Goal: Consume media (video, audio)

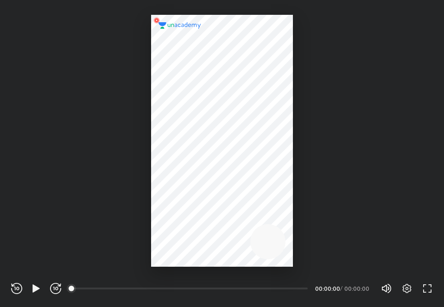
scroll to position [307, 444]
click at [32, 285] on icon "button" at bounding box center [35, 289] width 7 height 8
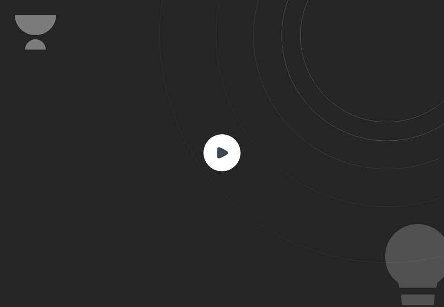
click at [269, 225] on icon at bounding box center [302, 131] width 285 height 263
click at [227, 133] on icon at bounding box center [302, 131] width 285 height 263
click at [219, 175] on icon at bounding box center [302, 131] width 285 height 263
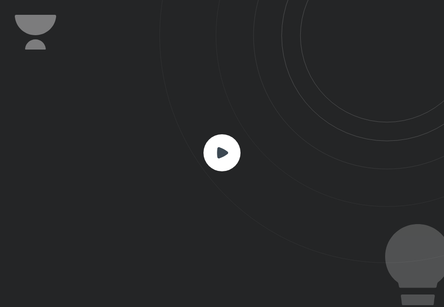
click at [219, 175] on icon at bounding box center [302, 131] width 285 height 263
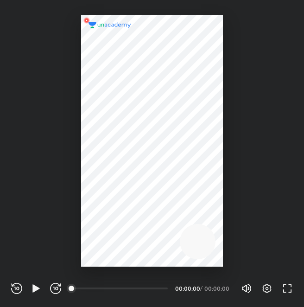
scroll to position [307, 304]
click at [34, 285] on icon "button" at bounding box center [36, 288] width 11 height 11
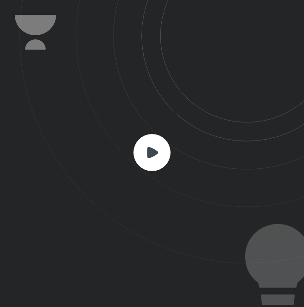
click at [145, 160] on rect at bounding box center [152, 152] width 37 height 37
click at [150, 148] on icon at bounding box center [152, 152] width 11 height 11
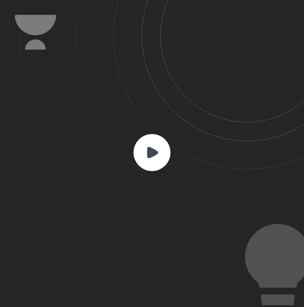
click at [150, 148] on icon at bounding box center [152, 152] width 11 height 11
click at [149, 161] on rect at bounding box center [152, 152] width 37 height 37
click at [153, 50] on icon at bounding box center [161, 131] width 285 height 263
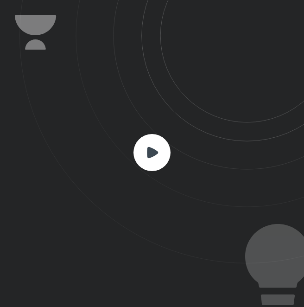
click at [144, 145] on rect at bounding box center [152, 152] width 37 height 37
click at [144, 144] on rect at bounding box center [152, 152] width 37 height 37
click at [150, 157] on icon at bounding box center [152, 152] width 11 height 11
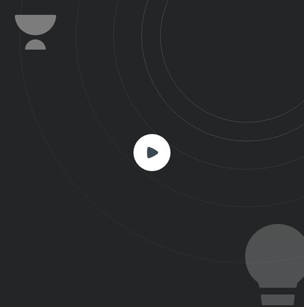
click at [150, 156] on icon at bounding box center [152, 152] width 11 height 11
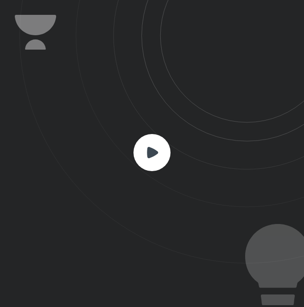
click at [150, 156] on icon at bounding box center [152, 152] width 11 height 11
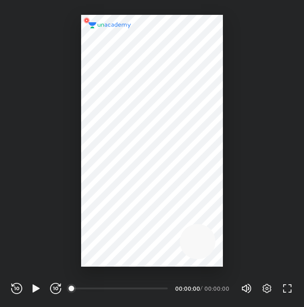
scroll to position [307, 304]
click at [35, 288] on icon "button" at bounding box center [35, 288] width 7 height 8
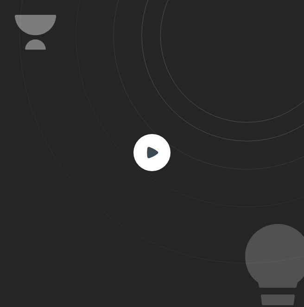
click at [35, 288] on div at bounding box center [152, 153] width 304 height 307
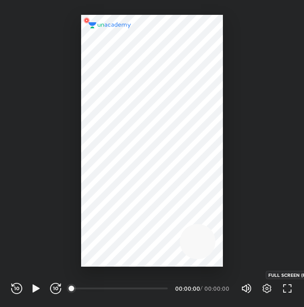
click at [285, 288] on icon "button" at bounding box center [287, 288] width 11 height 11
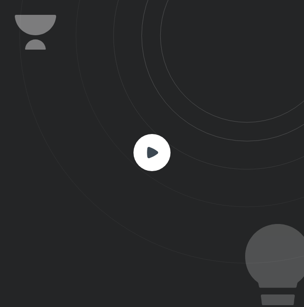
click at [149, 161] on rect at bounding box center [152, 152] width 37 height 37
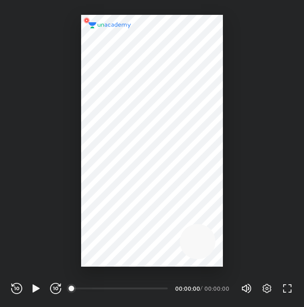
click at [92, 288] on div "00:00" at bounding box center [120, 288] width 96 height 9
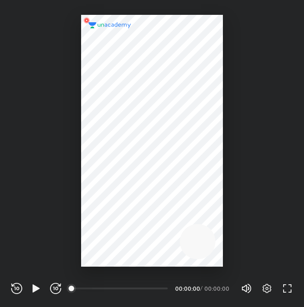
click at [92, 288] on div "00:00" at bounding box center [120, 288] width 96 height 9
click at [57, 289] on icon "button" at bounding box center [55, 288] width 11 height 11
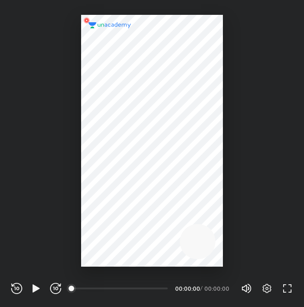
click at [57, 289] on icon "button" at bounding box center [55, 288] width 11 height 11
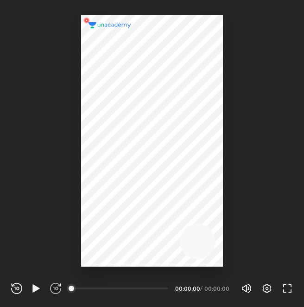
click at [57, 289] on icon "button" at bounding box center [55, 288] width 11 height 11
click at [262, 291] on icon "button" at bounding box center [267, 288] width 11 height 11
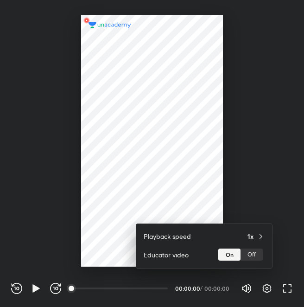
click at [236, 200] on div at bounding box center [152, 153] width 304 height 307
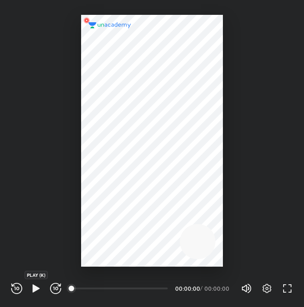
click at [32, 291] on icon "button" at bounding box center [36, 288] width 11 height 11
click at [33, 288] on icon "button" at bounding box center [35, 288] width 7 height 8
